Goal: Task Accomplishment & Management: Manage account settings

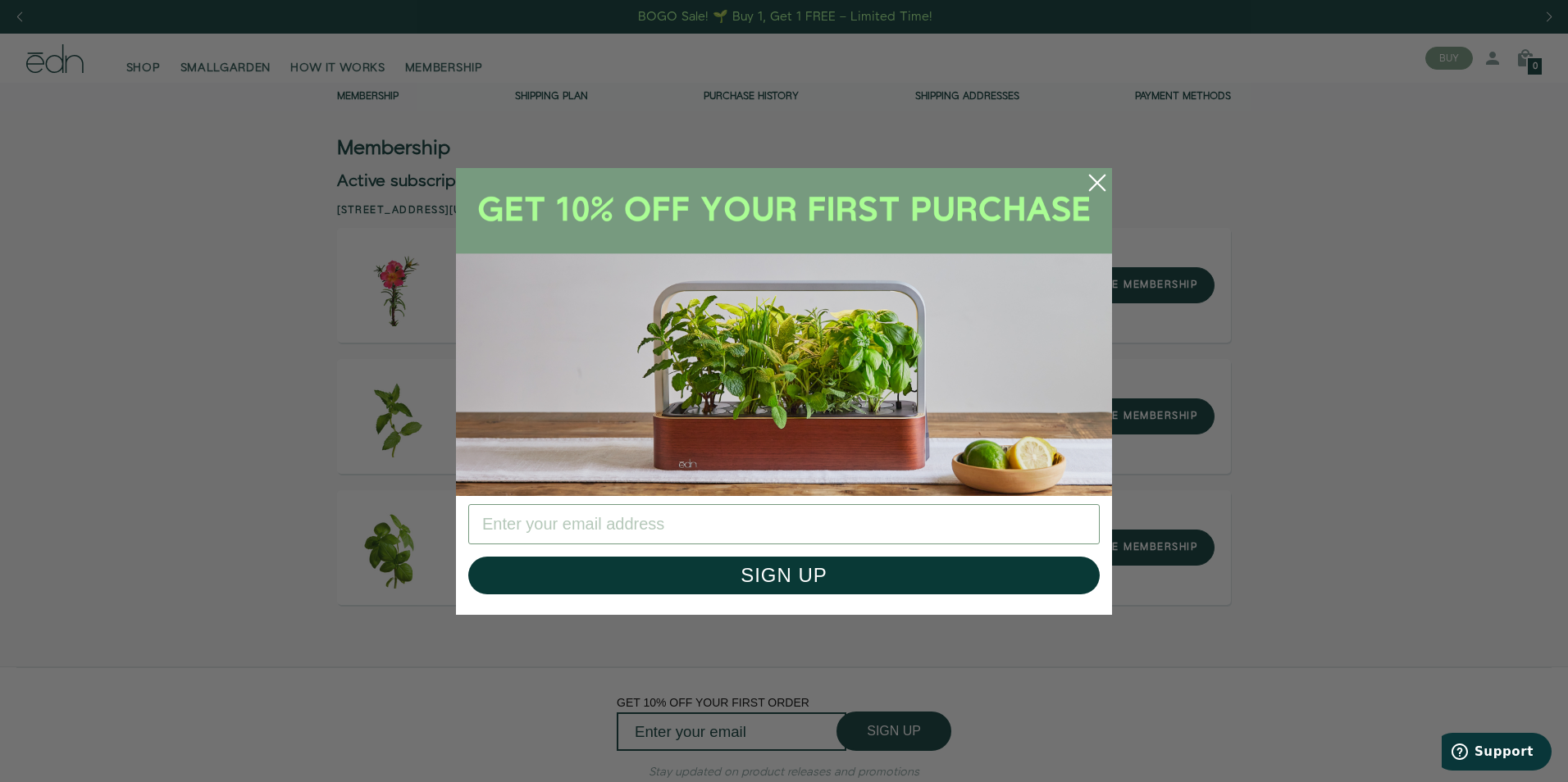
drag, startPoint x: 1093, startPoint y: 181, endPoint x: 1176, endPoint y: 246, distance: 105.4
click at [1097, 182] on icon "Close dialog" at bounding box center [1097, 183] width 38 height 38
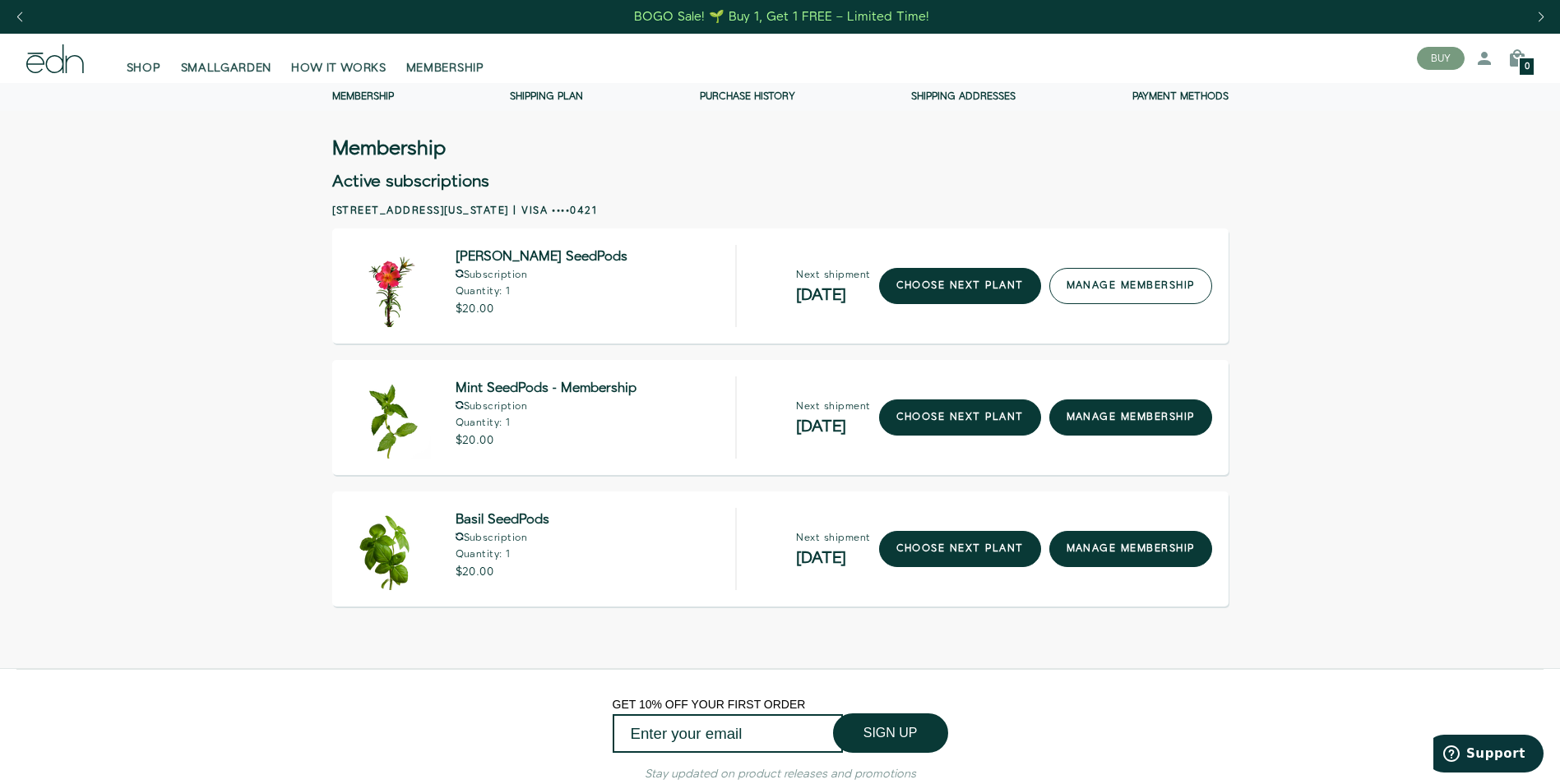
click at [1170, 291] on link "manage membership" at bounding box center [1130, 286] width 163 height 36
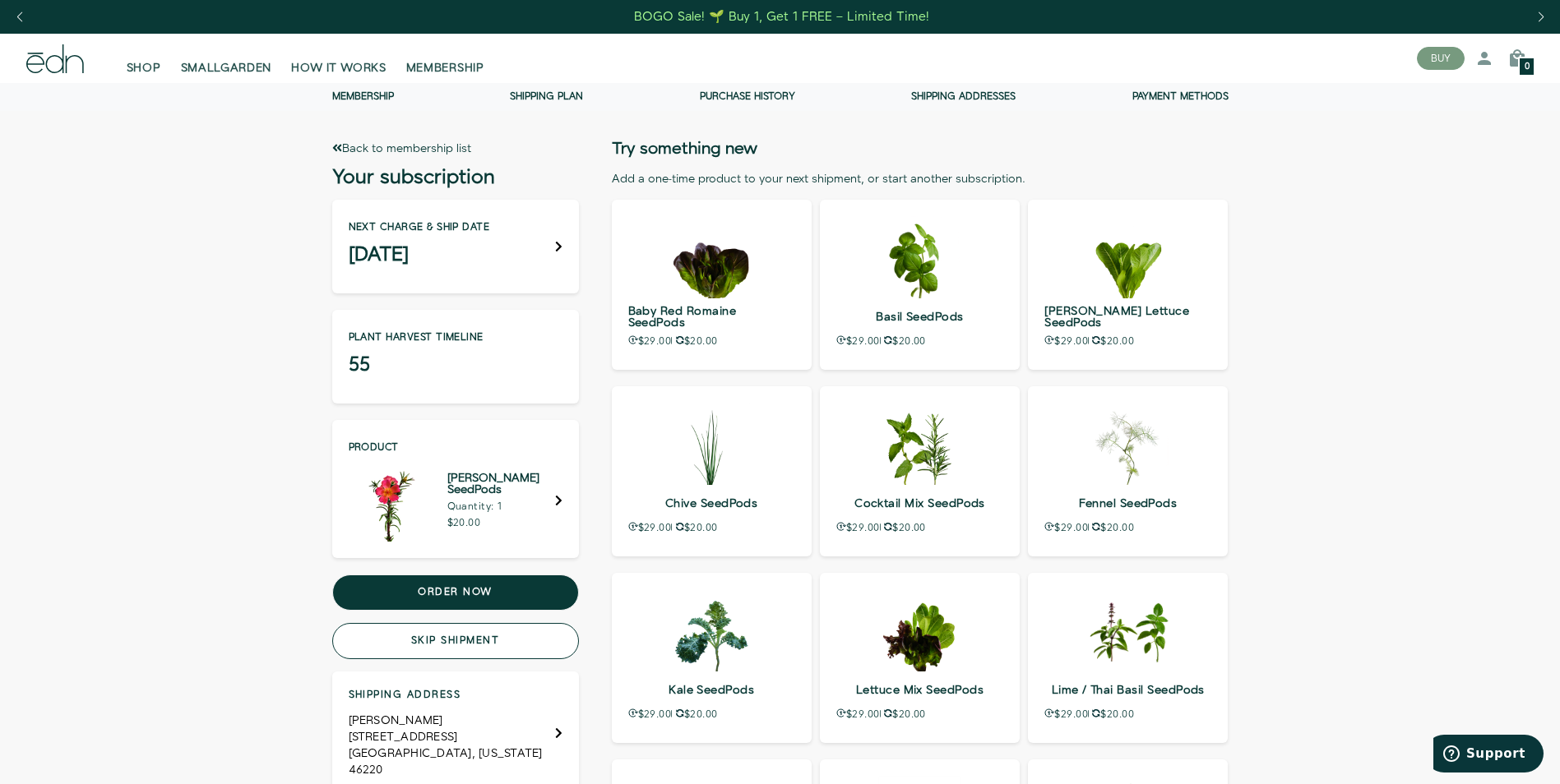
click at [477, 639] on button "Skip shipment" at bounding box center [455, 641] width 247 height 36
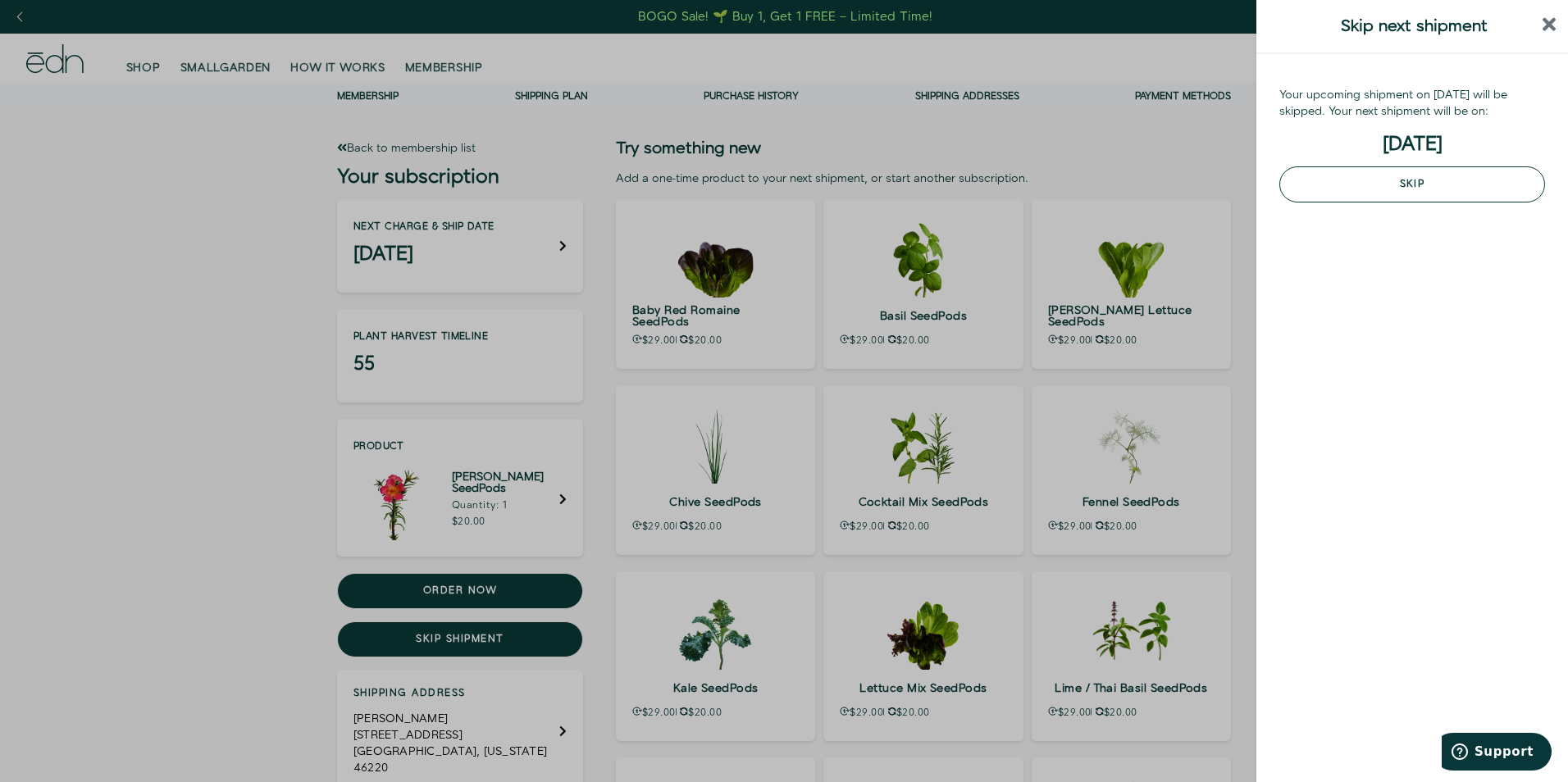
click at [1409, 178] on button "Skip" at bounding box center [1411, 184] width 265 height 36
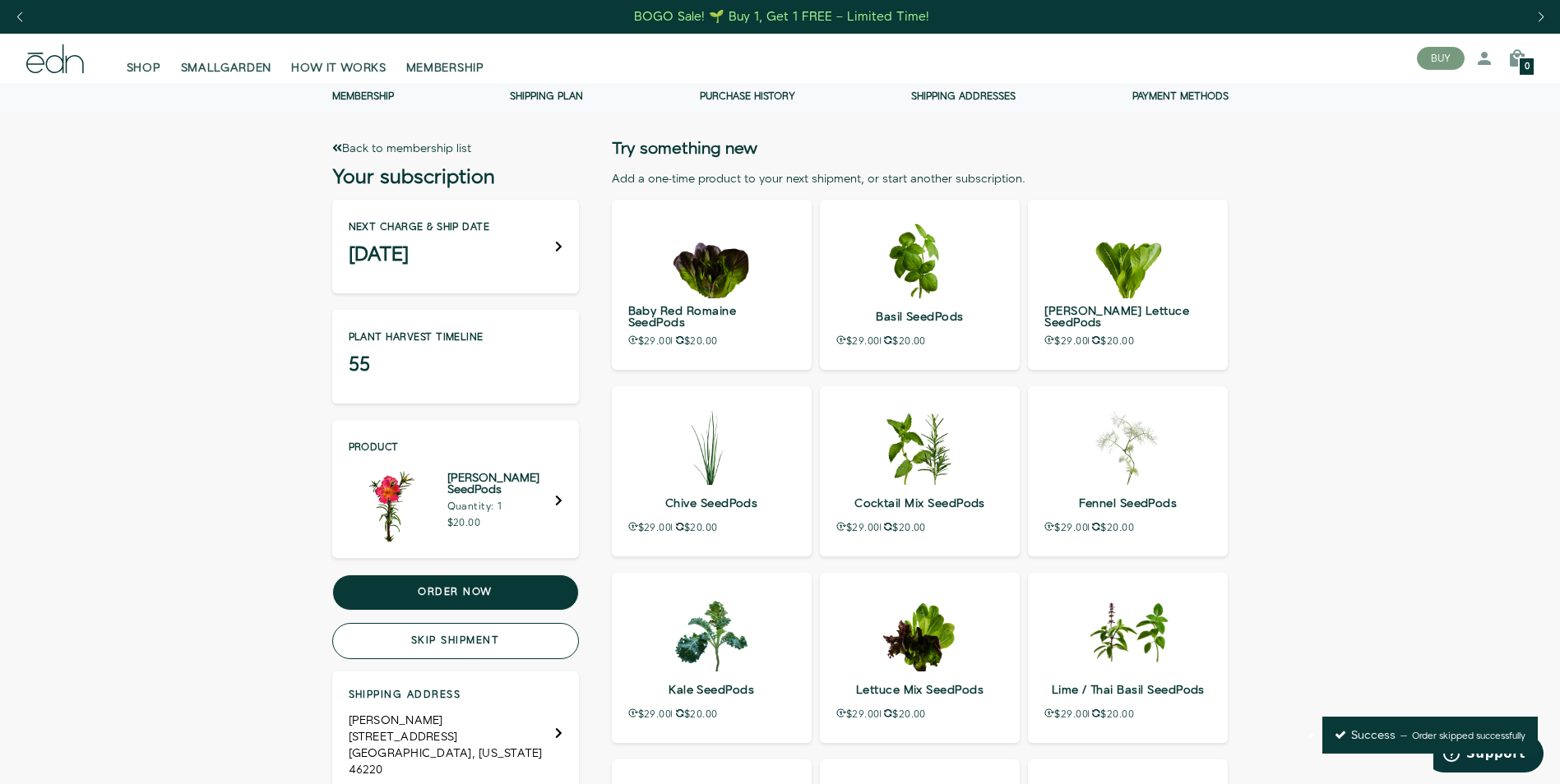
click at [492, 634] on button "Skip shipment" at bounding box center [455, 641] width 247 height 36
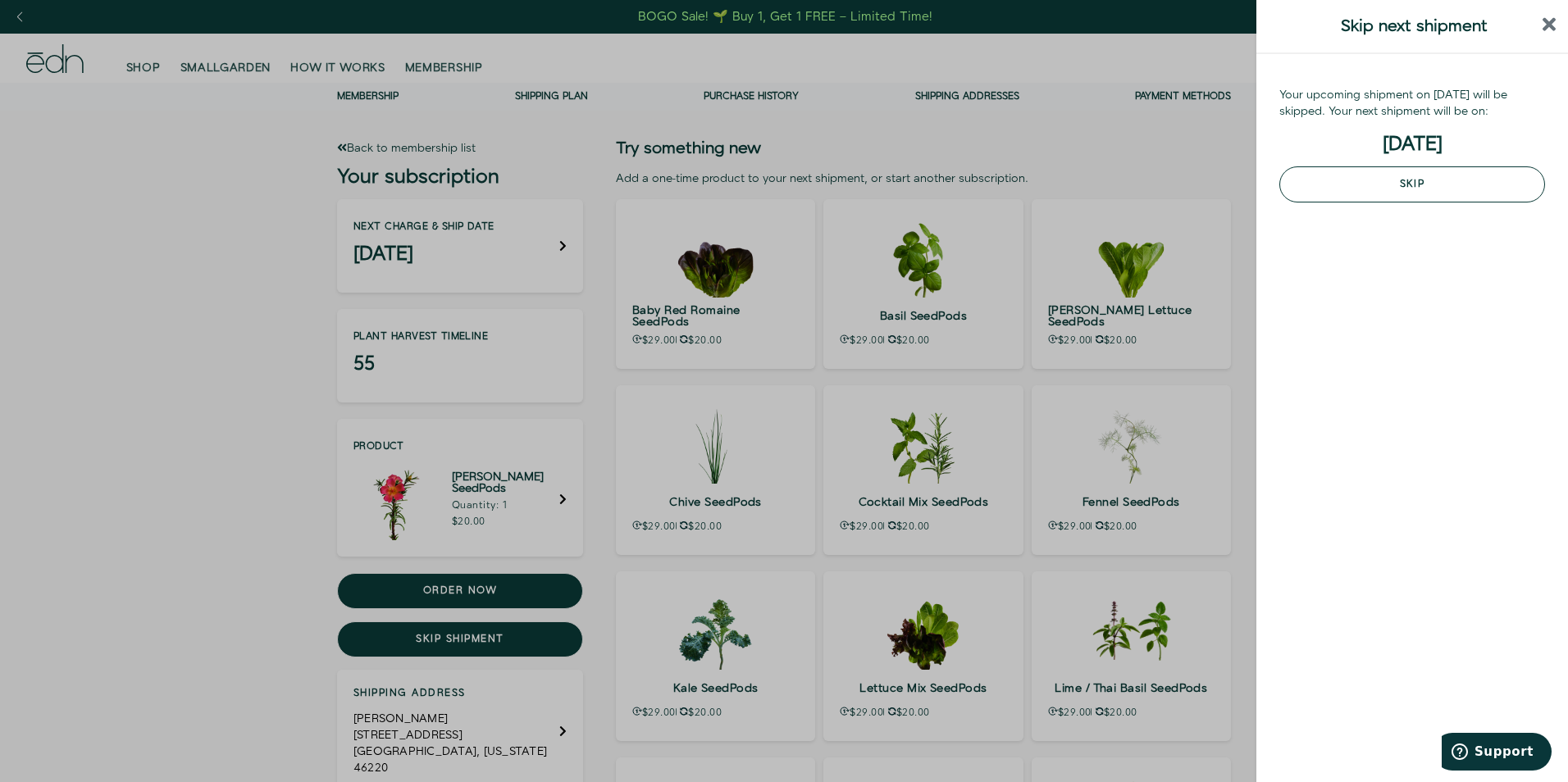
click at [1424, 178] on button "Skip" at bounding box center [1411, 184] width 265 height 36
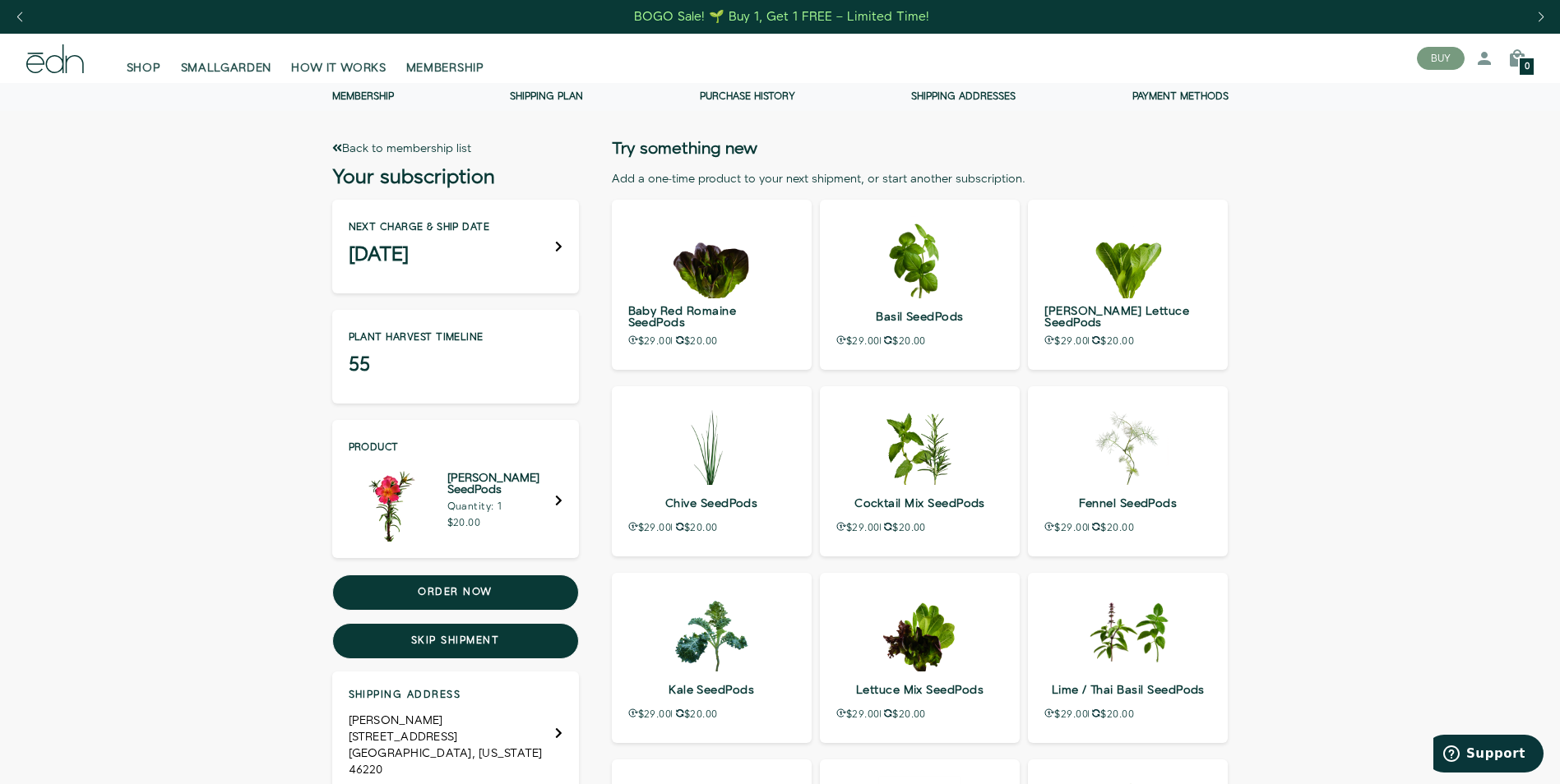
click at [347, 144] on link "Back to membership list" at bounding box center [401, 149] width 139 height 17
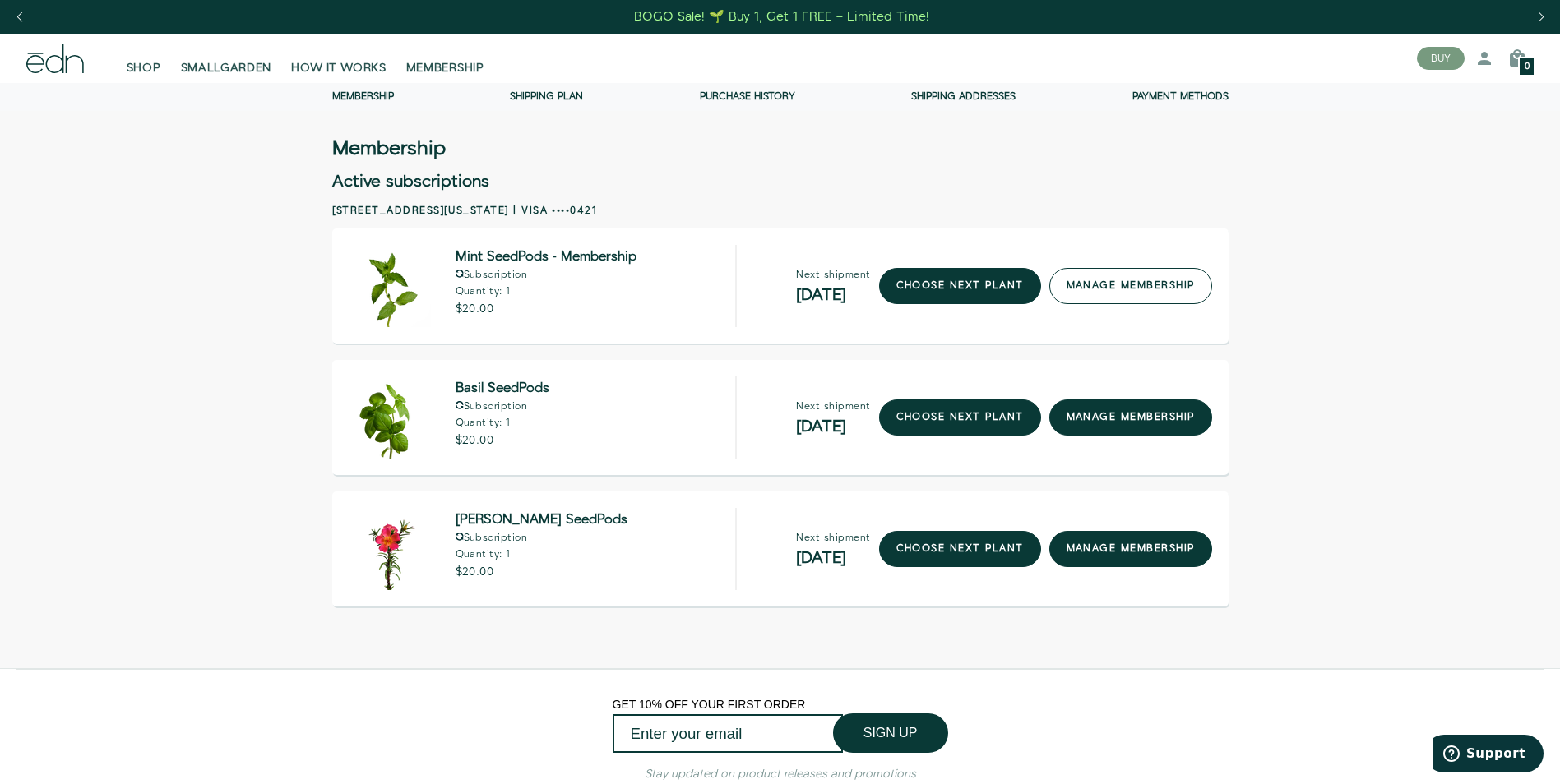
click at [1113, 294] on link "manage membership" at bounding box center [1130, 286] width 163 height 36
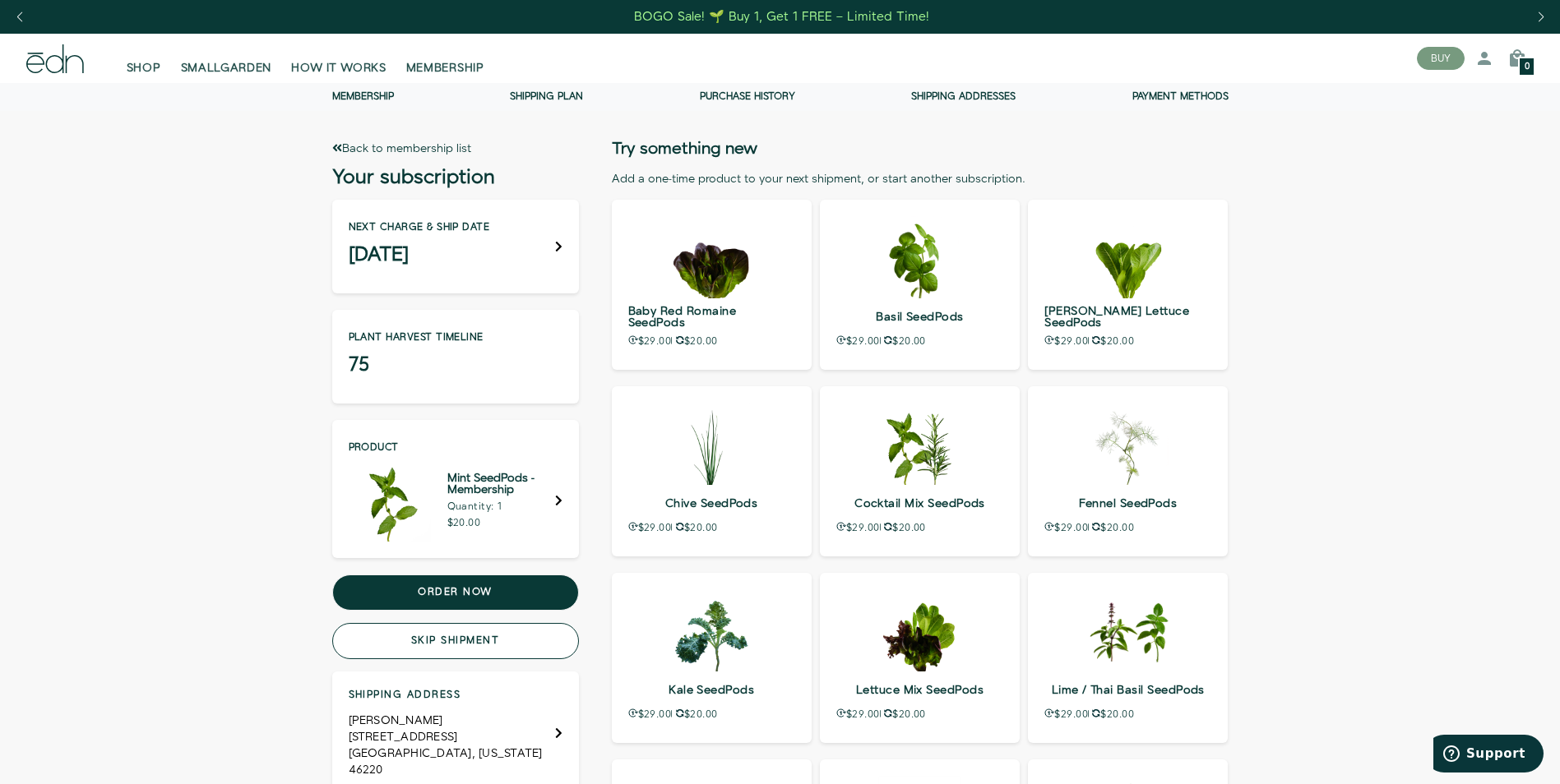
click at [474, 631] on button "Skip shipment" at bounding box center [455, 641] width 247 height 36
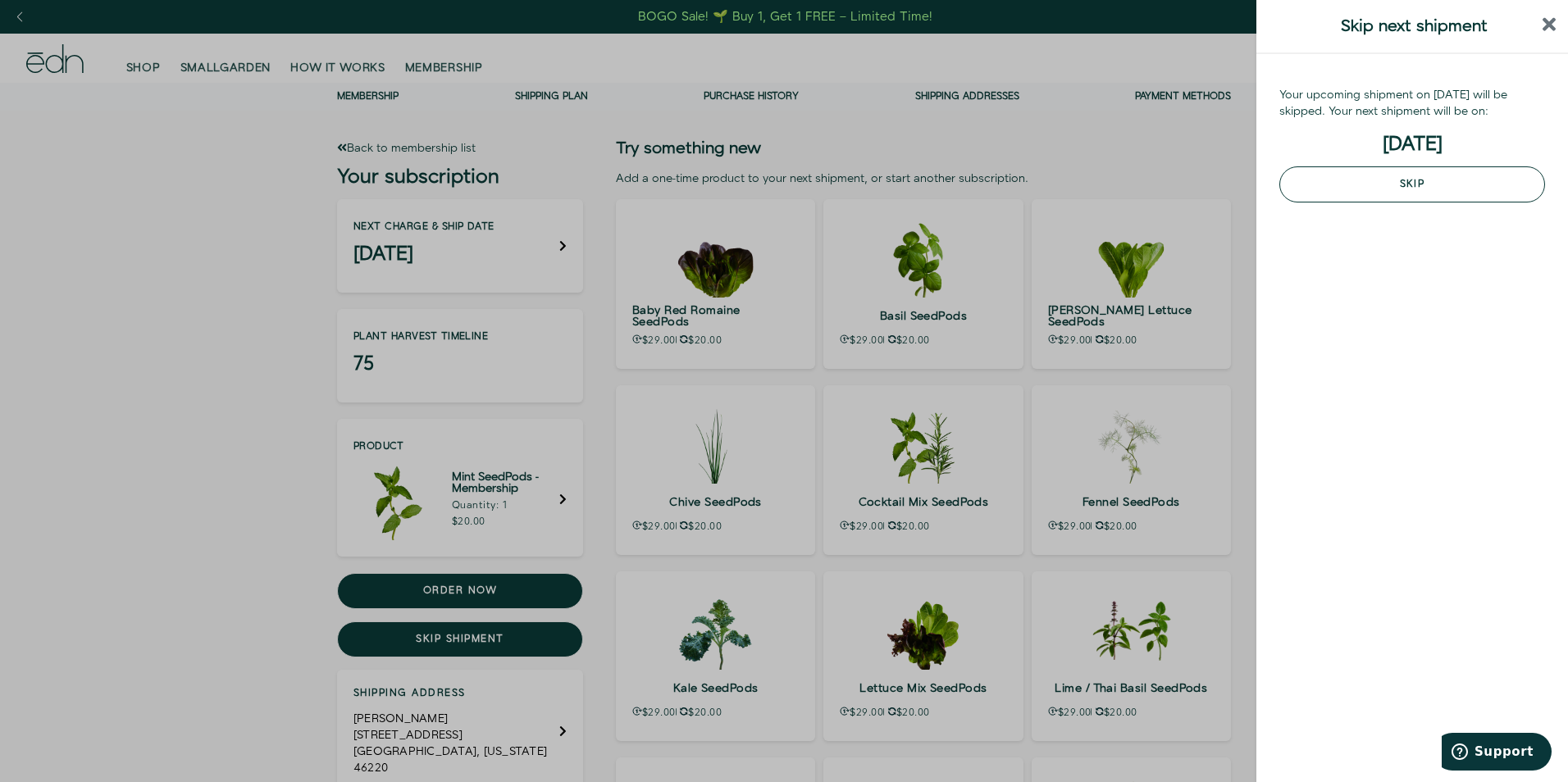
click at [1389, 175] on button "Skip" at bounding box center [1411, 184] width 265 height 36
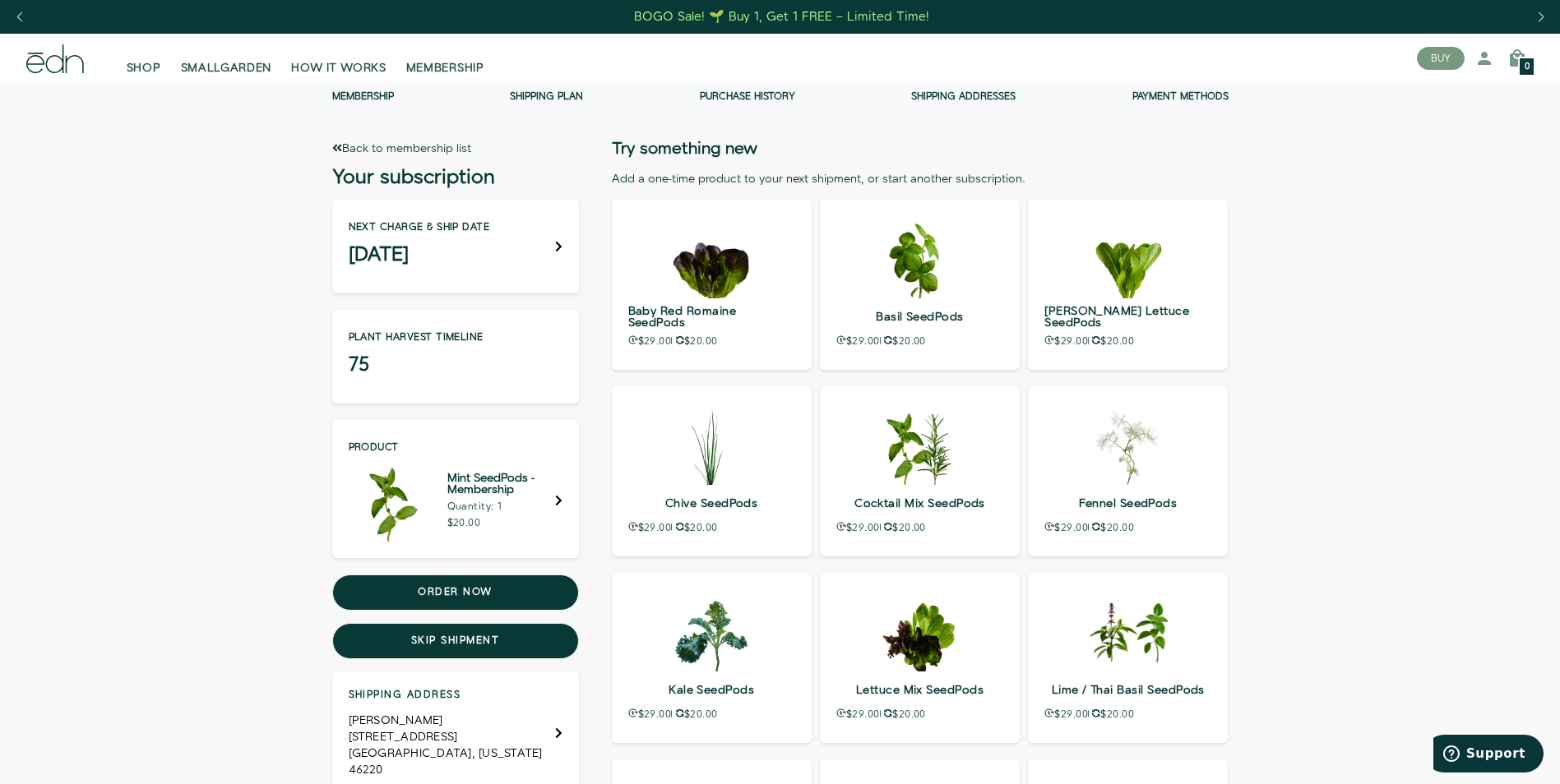
click at [353, 143] on link "Back to membership list" at bounding box center [401, 149] width 139 height 17
